Goal: Navigation & Orientation: Find specific page/section

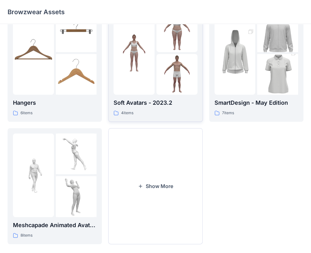
scroll to position [157, 0]
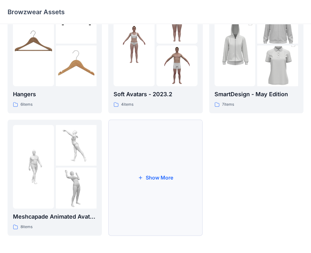
click at [140, 194] on button "Show More" at bounding box center [155, 177] width 94 height 116
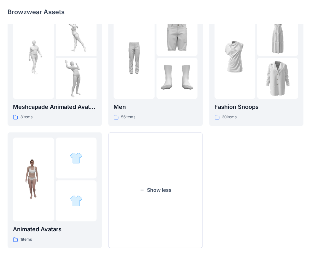
scroll to position [279, 0]
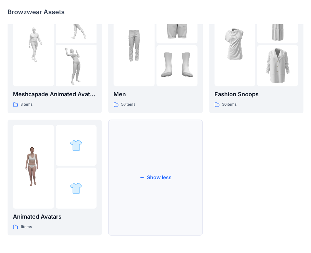
click at [158, 199] on button "Show less" at bounding box center [155, 177] width 94 height 116
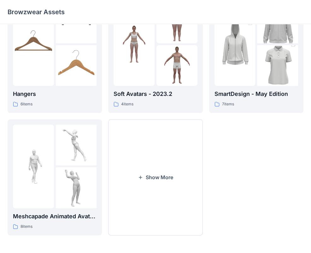
scroll to position [157, 0]
click at [163, 191] on button "Show More" at bounding box center [155, 177] width 94 height 116
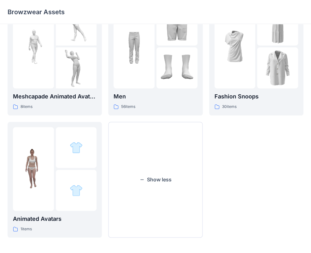
scroll to position [279, 0]
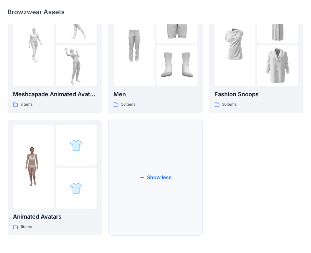
click at [158, 191] on button "Show less" at bounding box center [155, 177] width 94 height 116
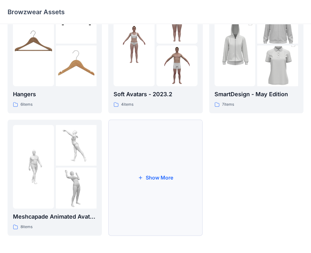
click at [159, 191] on button "Show More" at bounding box center [155, 177] width 94 height 116
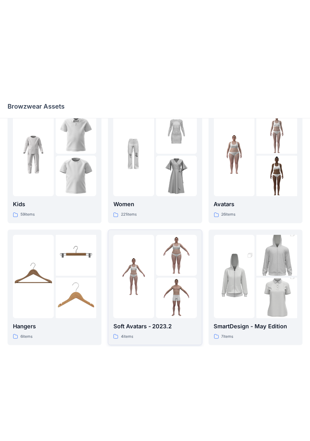
scroll to position [0, 0]
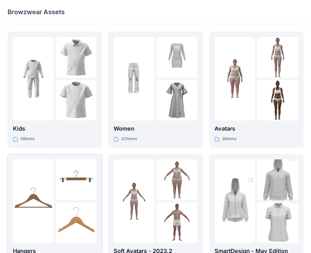
click at [28, 175] on div at bounding box center [33, 200] width 41 height 83
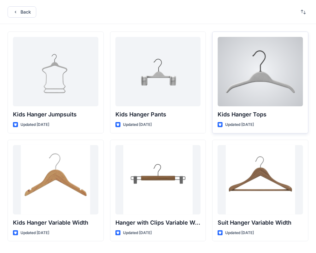
click at [244, 78] on div at bounding box center [259, 71] width 85 height 69
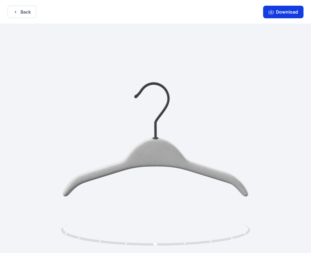
click at [286, 12] on button "Download" at bounding box center [283, 12] width 40 height 13
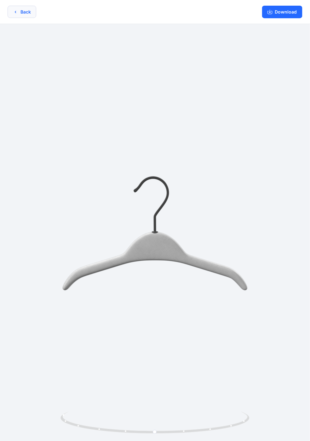
click at [14, 10] on icon "button" at bounding box center [15, 11] width 5 height 5
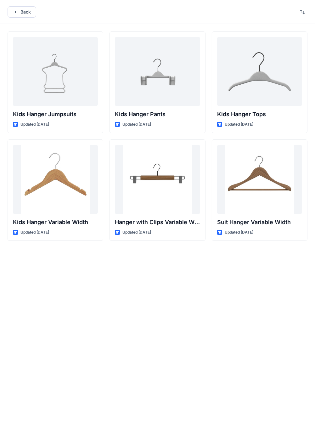
click at [14, 10] on icon "button" at bounding box center [15, 11] width 5 height 5
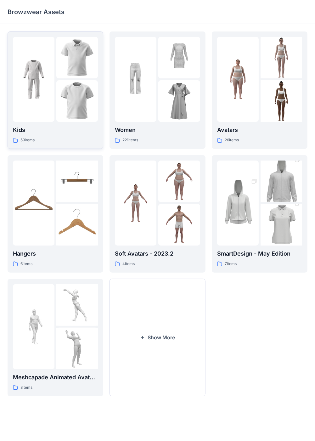
click at [28, 103] on div at bounding box center [34, 79] width 42 height 85
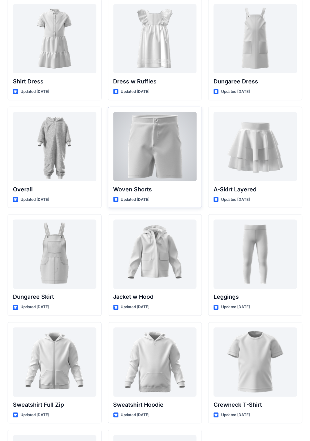
scroll to position [1744, 0]
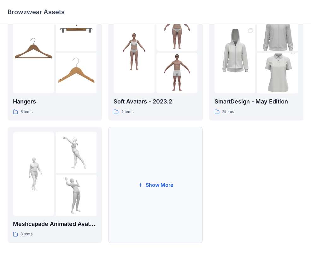
scroll to position [157, 0]
